Goal: Task Accomplishment & Management: Manage account settings

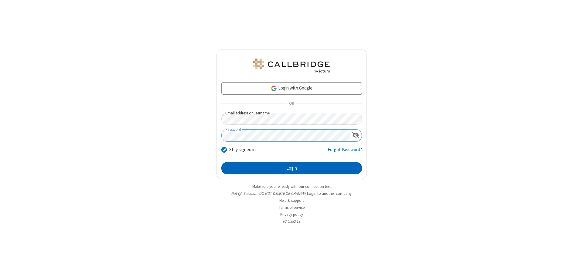
click at [291, 168] on button "Login" at bounding box center [291, 168] width 141 height 12
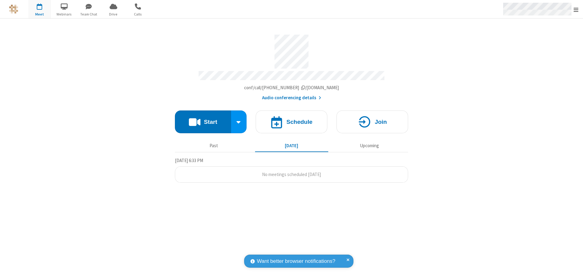
click at [576, 9] on span "Open menu" at bounding box center [575, 10] width 5 height 6
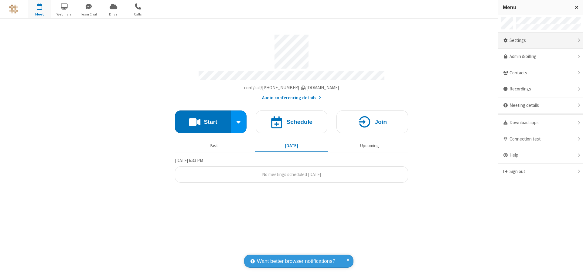
click at [540, 40] on div "Settings" at bounding box center [540, 40] width 85 height 16
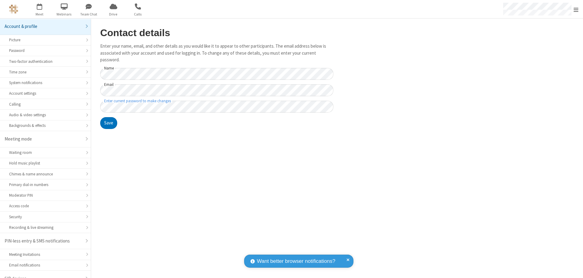
scroll to position [9, 0]
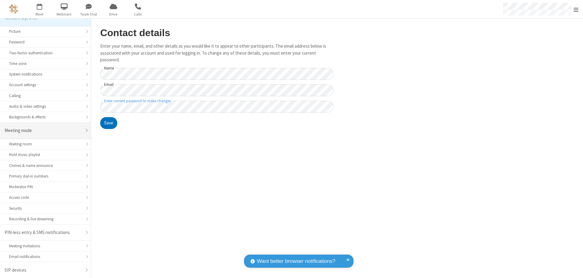
click at [43, 131] on div "Meeting mode" at bounding box center [43, 130] width 77 height 7
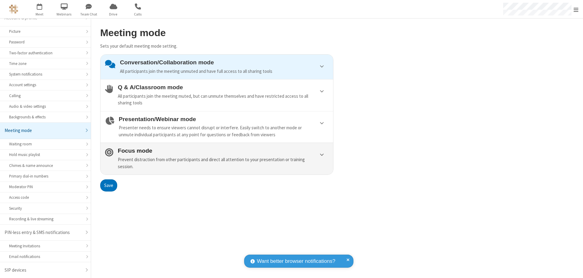
click at [217, 158] on div "Prevent distraction from other participants and direct all attention to your pr…" at bounding box center [223, 163] width 211 height 14
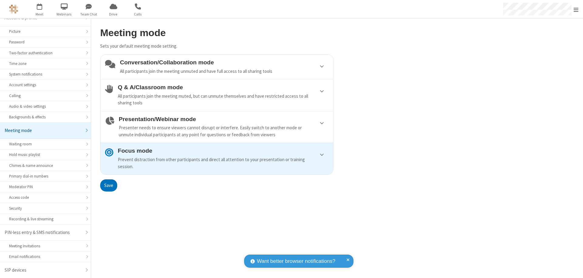
click at [108, 185] on button "Save" at bounding box center [108, 185] width 17 height 12
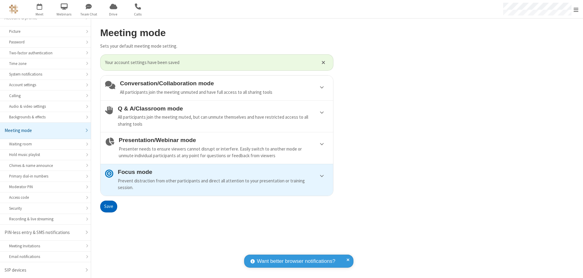
click at [576, 9] on span "Open menu" at bounding box center [575, 10] width 5 height 6
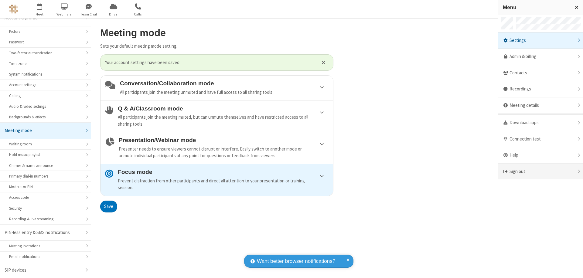
click at [540, 172] on div "Sign out" at bounding box center [540, 172] width 85 height 16
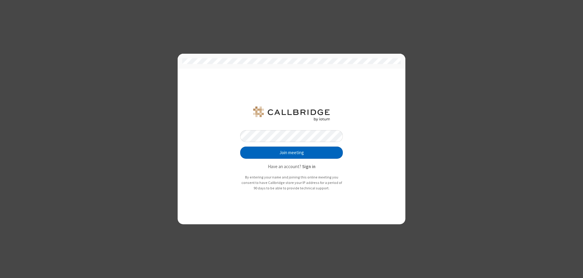
click at [291, 153] on button "Join meeting" at bounding box center [291, 153] width 103 height 12
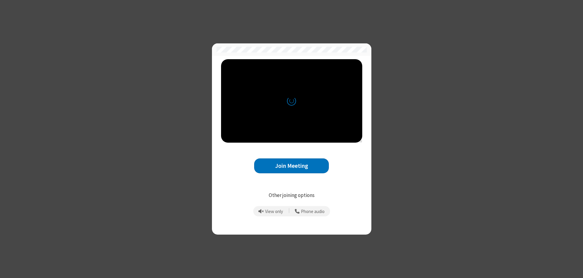
click at [291, 166] on button "Join Meeting" at bounding box center [291, 165] width 75 height 15
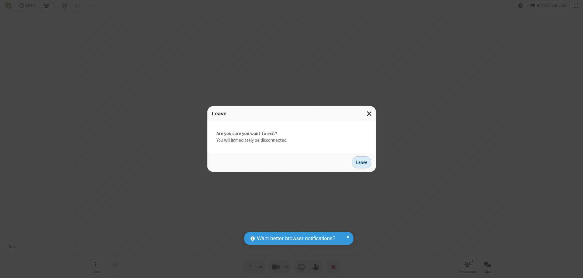
click at [362, 162] on button "Leave" at bounding box center [361, 162] width 19 height 12
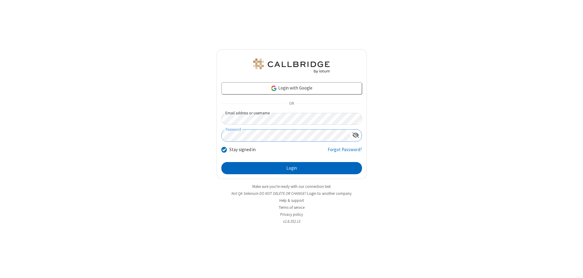
click at [291, 168] on button "Login" at bounding box center [291, 168] width 141 height 12
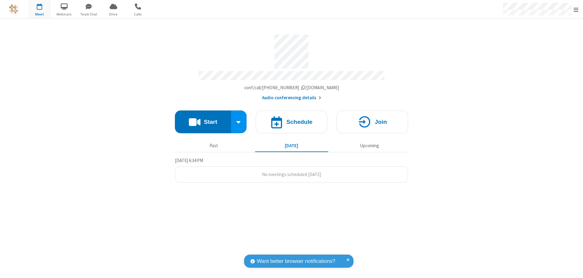
click at [576, 9] on span "Open menu" at bounding box center [575, 10] width 5 height 6
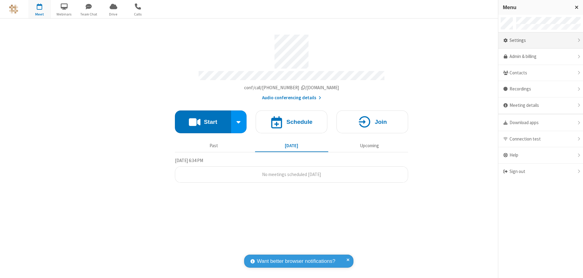
click at [540, 40] on div "Settings" at bounding box center [540, 40] width 85 height 16
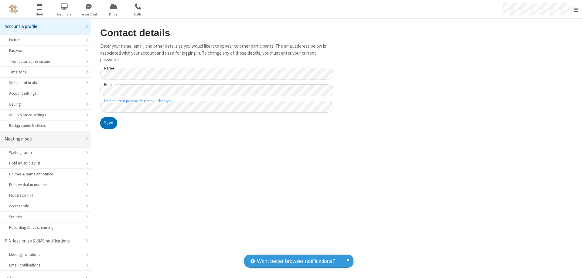
click at [43, 136] on div "Meeting mode" at bounding box center [43, 139] width 77 height 7
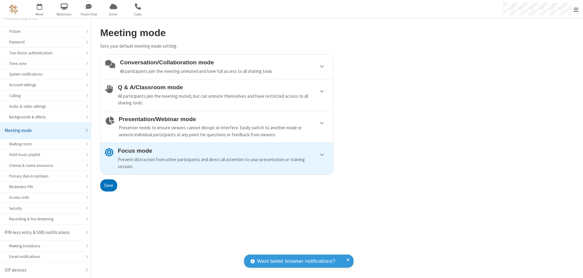
click at [217, 67] on div "Conversation/Collaboration mode All participants join the meeting unmuted and h…" at bounding box center [224, 66] width 209 height 15
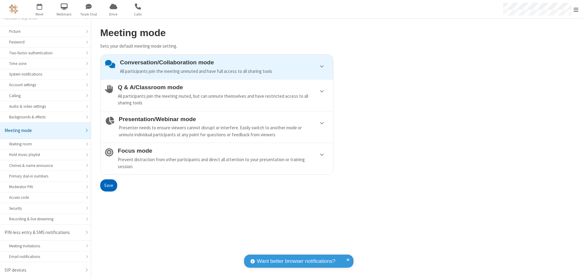
click at [108, 185] on button "Save" at bounding box center [108, 185] width 17 height 12
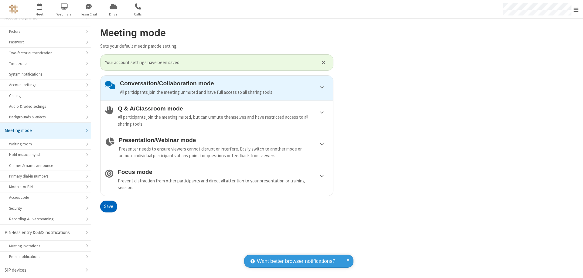
click at [576, 9] on span "Open menu" at bounding box center [575, 10] width 5 height 6
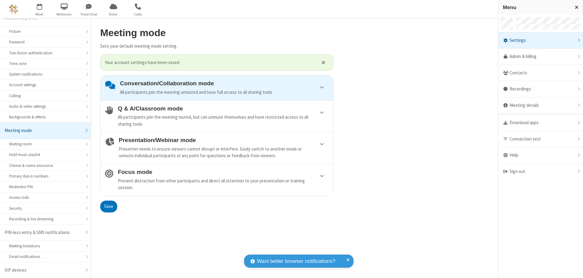
click at [540, 172] on div "Sign out" at bounding box center [540, 172] width 85 height 16
